Goal: Submit feedback/report problem: Leave review/rating

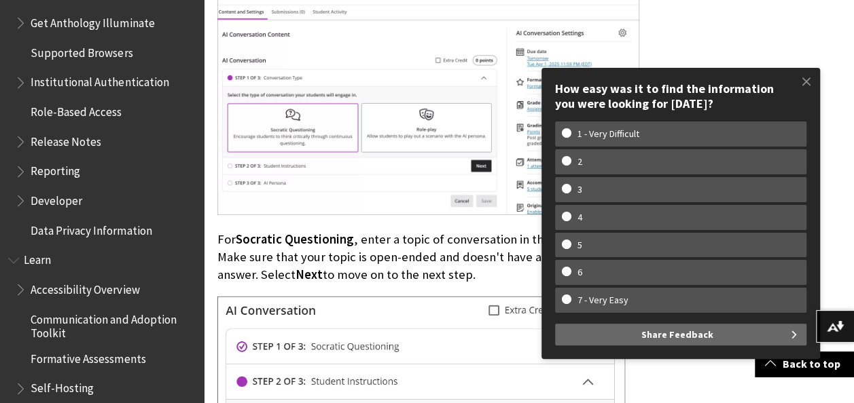
scroll to position [892, 0]
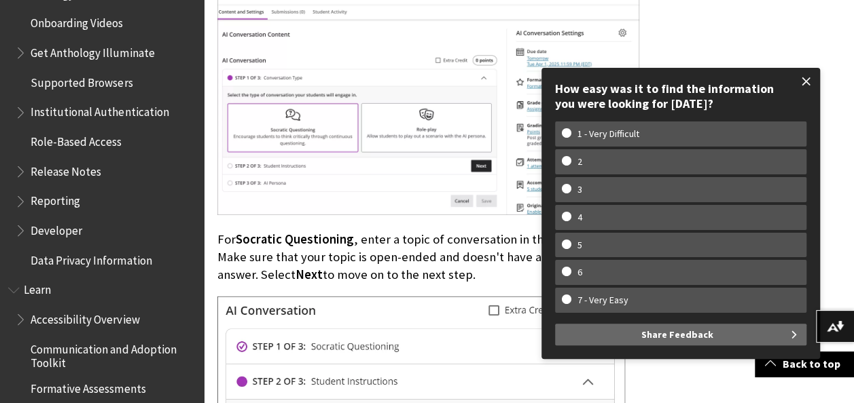
click at [804, 84] on span at bounding box center [806, 81] width 29 height 29
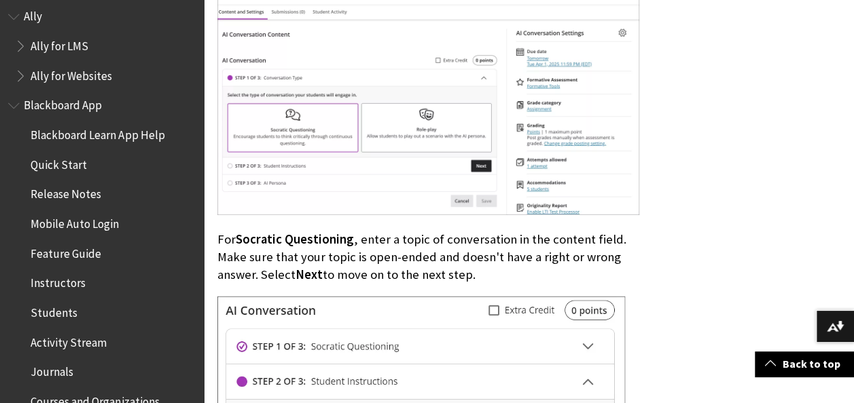
scroll to position [68, 0]
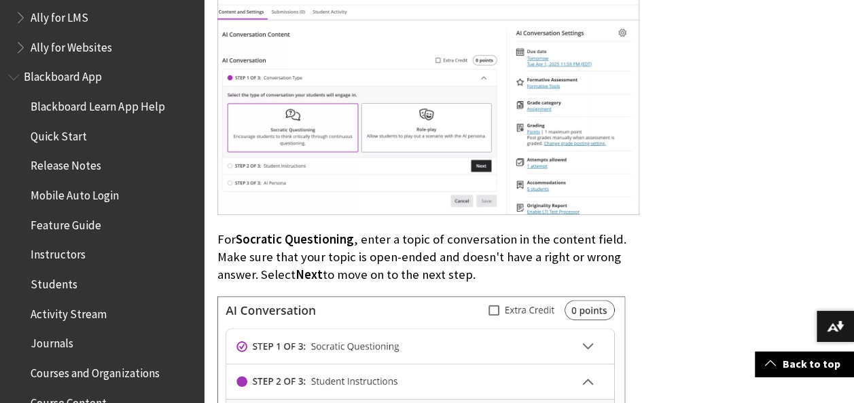
click at [95, 49] on span "Ally for Websites" at bounding box center [71, 45] width 81 height 18
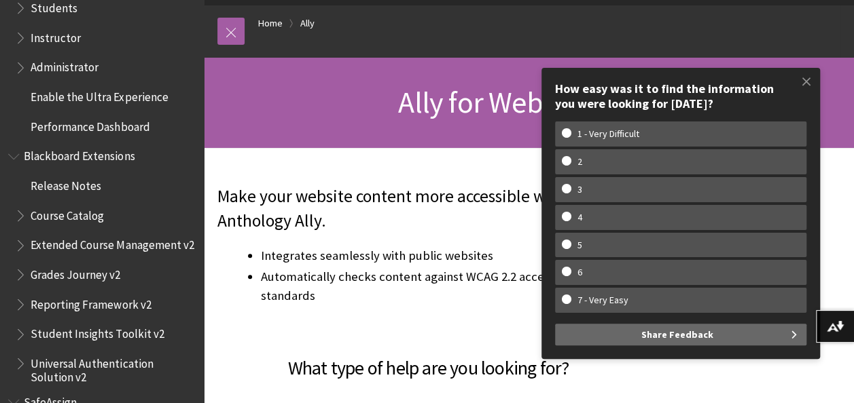
scroll to position [1441, 0]
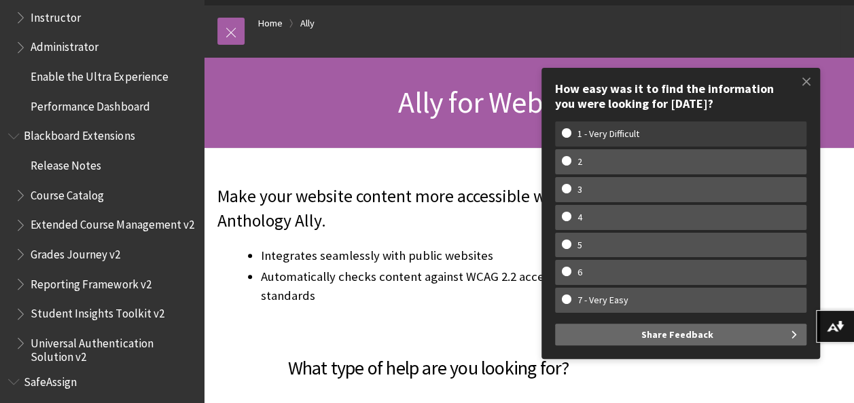
click at [629, 137] on w-span "1 - Very Difficult" at bounding box center [608, 134] width 93 height 12
click at [570, 137] on input "1 - Very Difficult" at bounding box center [566, 132] width 9 height 9
radio input "true"
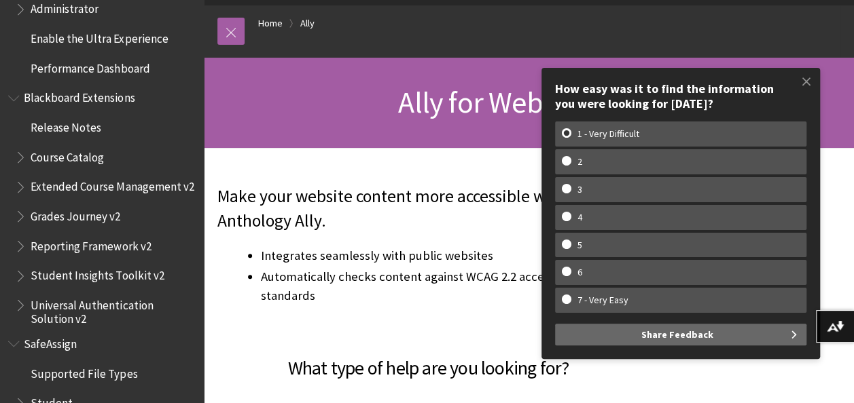
scroll to position [1509, 0]
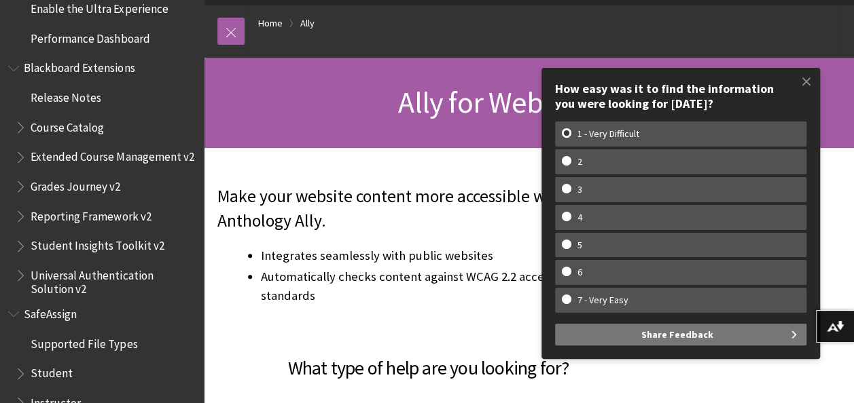
drag, startPoint x: 717, startPoint y: 335, endPoint x: 691, endPoint y: 324, distance: 28.3
click at [716, 335] on button "Share Feedback" at bounding box center [680, 335] width 251 height 22
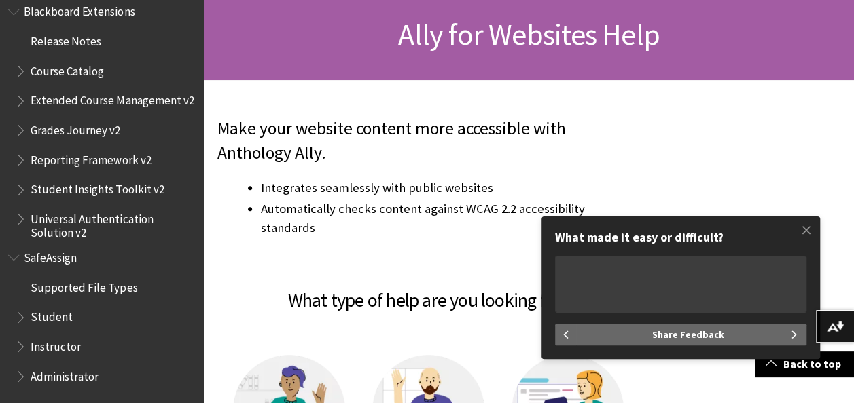
scroll to position [272, 0]
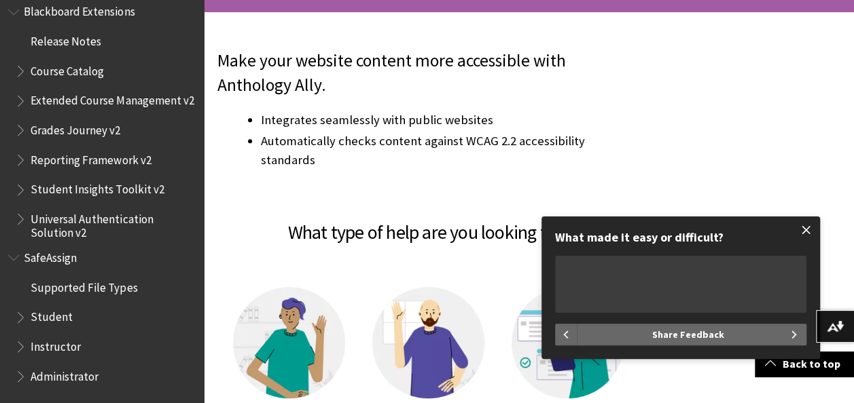
click at [803, 223] on span at bounding box center [806, 230] width 29 height 29
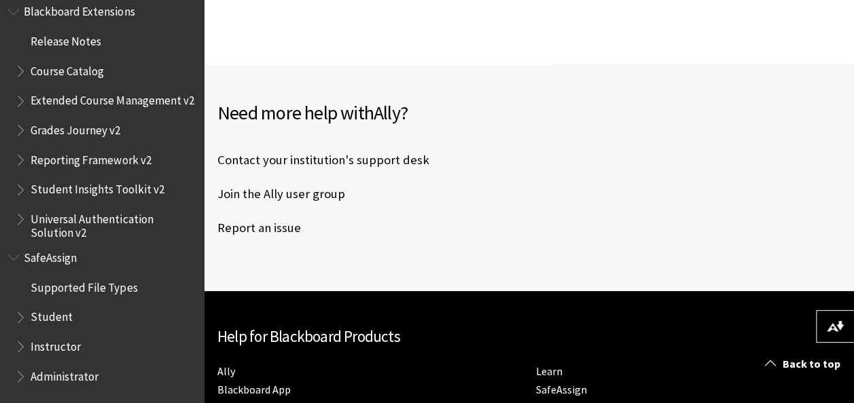
scroll to position [747, 0]
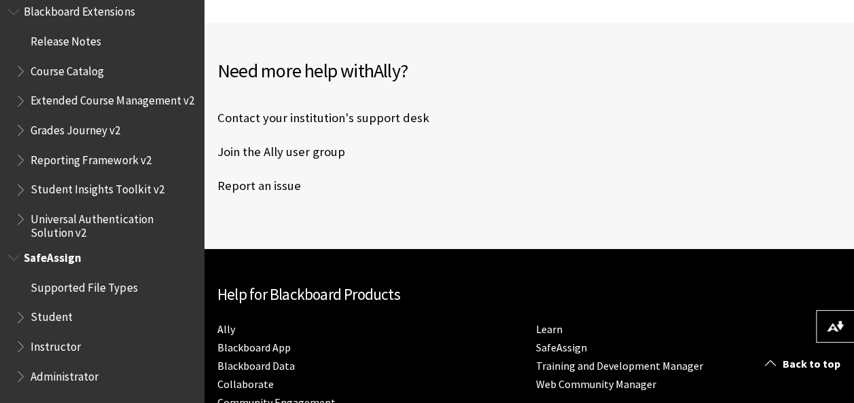
click at [45, 346] on span "Instructor" at bounding box center [56, 344] width 50 height 18
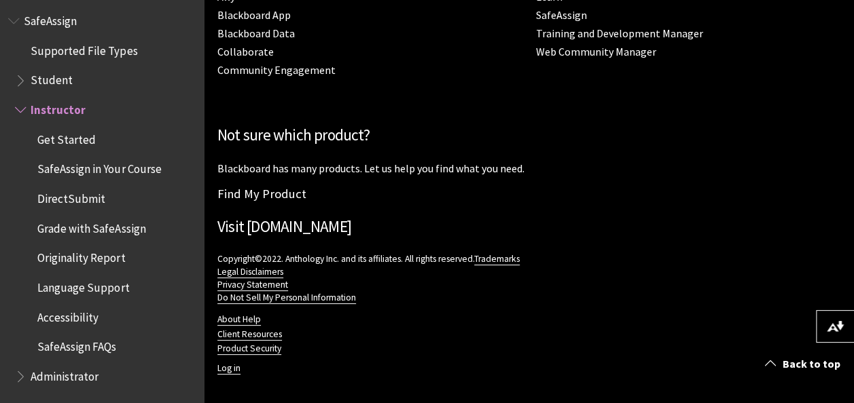
scroll to position [1092, 0]
click at [289, 226] on link "Visit [DOMAIN_NAME]" at bounding box center [284, 226] width 134 height 20
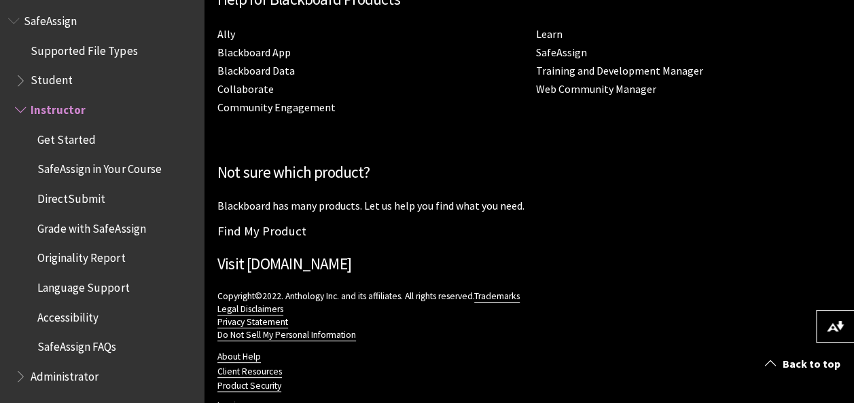
scroll to position [1024, 0]
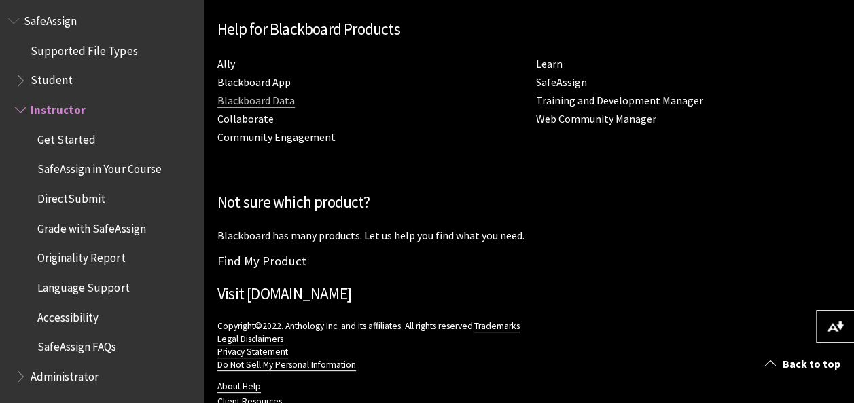
click at [278, 100] on link "Blackboard Data" at bounding box center [255, 101] width 77 height 14
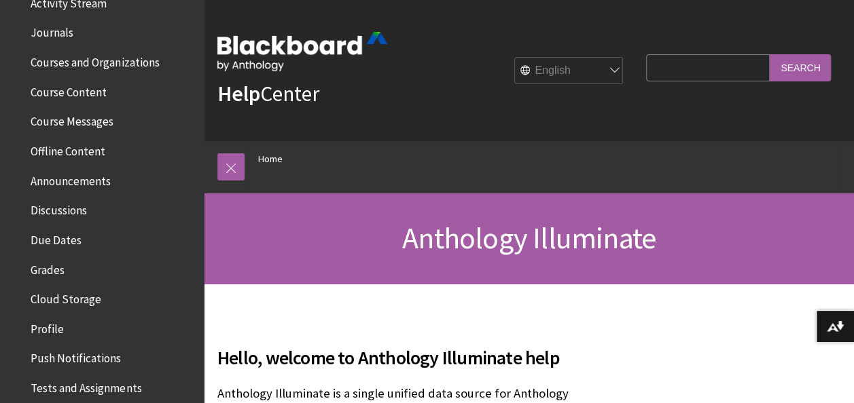
scroll to position [311, 0]
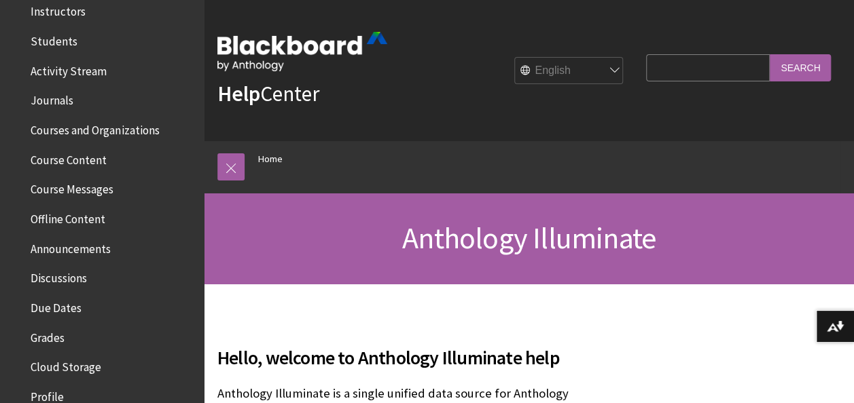
click at [78, 160] on span "Course Content" at bounding box center [69, 158] width 76 height 18
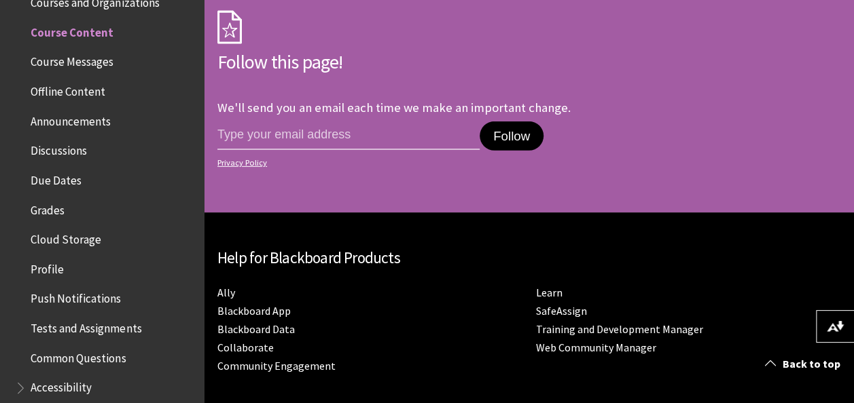
scroll to position [7130, 0]
